Goal: Information Seeking & Learning: Learn about a topic

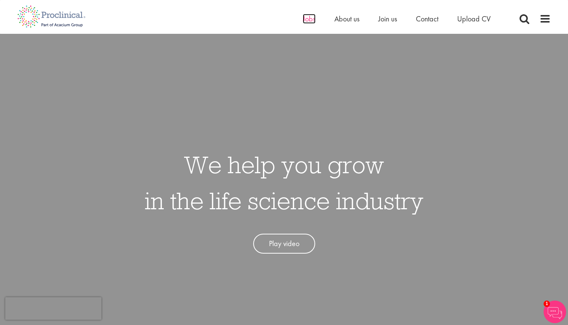
click at [303, 21] on span "Jobs" at bounding box center [309, 19] width 13 height 10
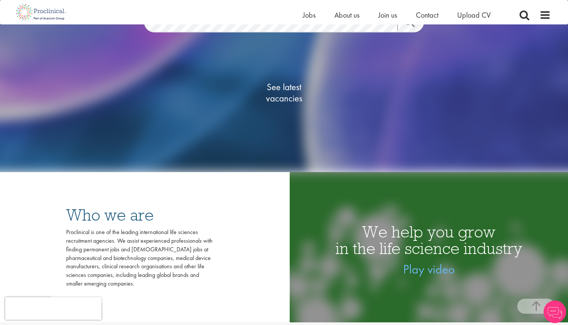
scroll to position [151, 0]
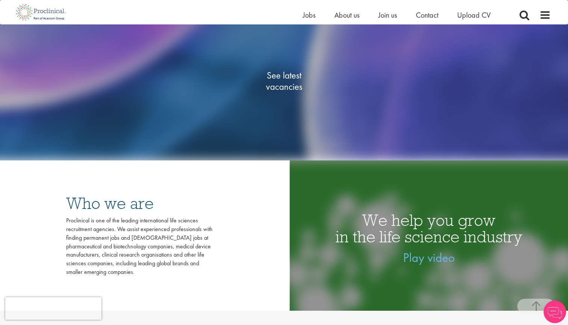
click at [283, 87] on span "See latest vacancies" at bounding box center [283, 80] width 75 height 23
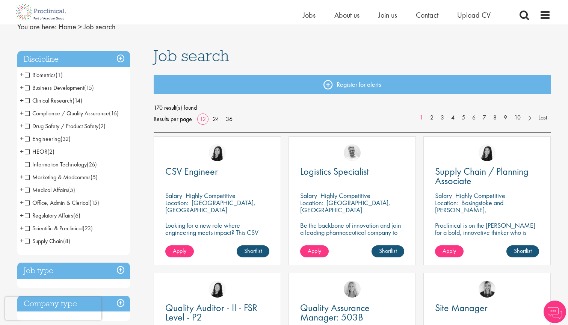
scroll to position [32, 0]
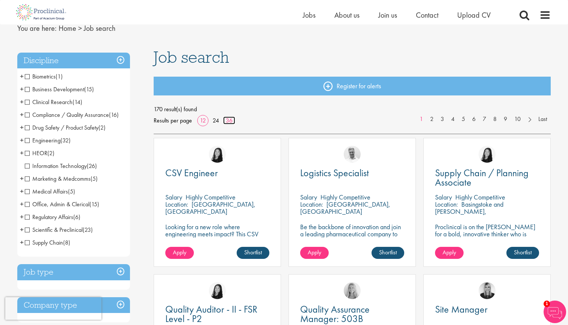
click at [227, 118] on link "36" at bounding box center [229, 120] width 12 height 8
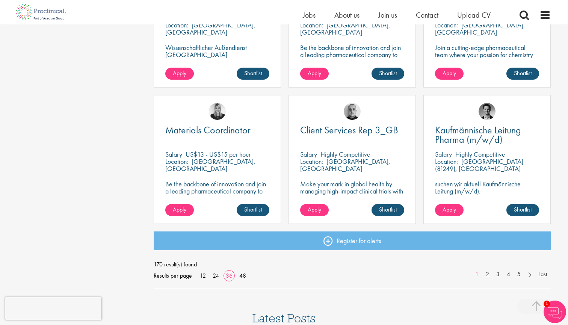
scroll to position [1587, 0]
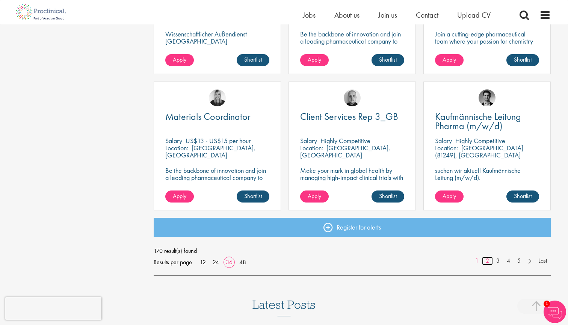
click at [486, 260] on link "2" at bounding box center [487, 260] width 11 height 9
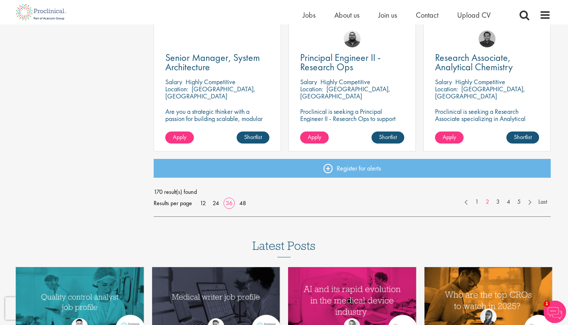
scroll to position [1647, 0]
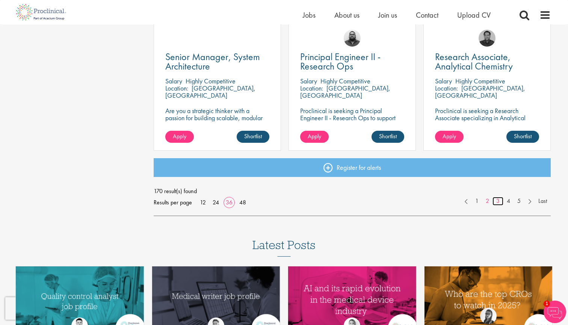
click at [498, 202] on link "3" at bounding box center [497, 201] width 11 height 9
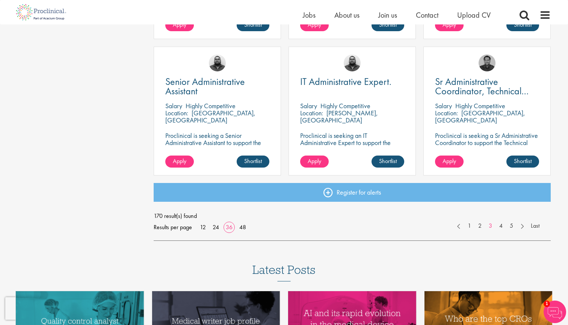
scroll to position [1634, 0]
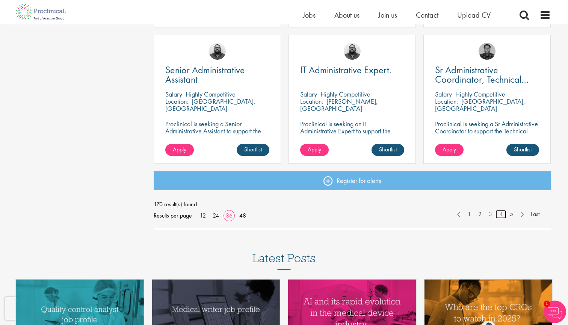
click at [503, 214] on link "4" at bounding box center [500, 214] width 11 height 9
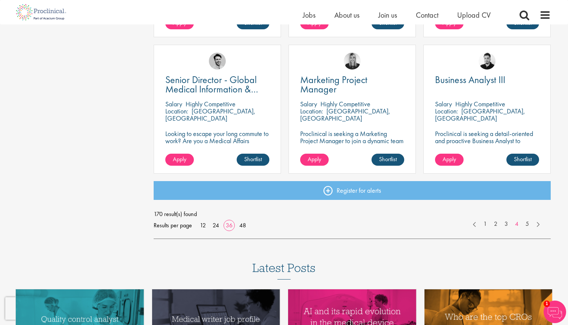
scroll to position [1625, 0]
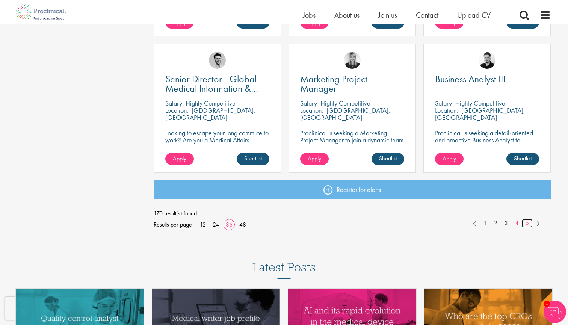
click at [528, 225] on link "5" at bounding box center [527, 223] width 11 height 9
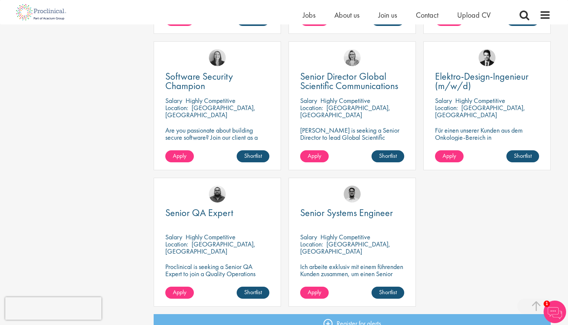
scroll to position [1082, 0]
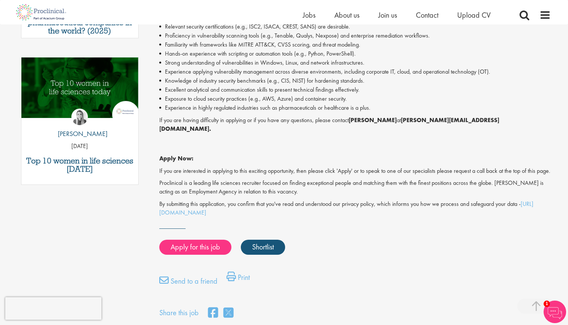
scroll to position [353, 0]
